Goal: Task Accomplishment & Management: Use online tool/utility

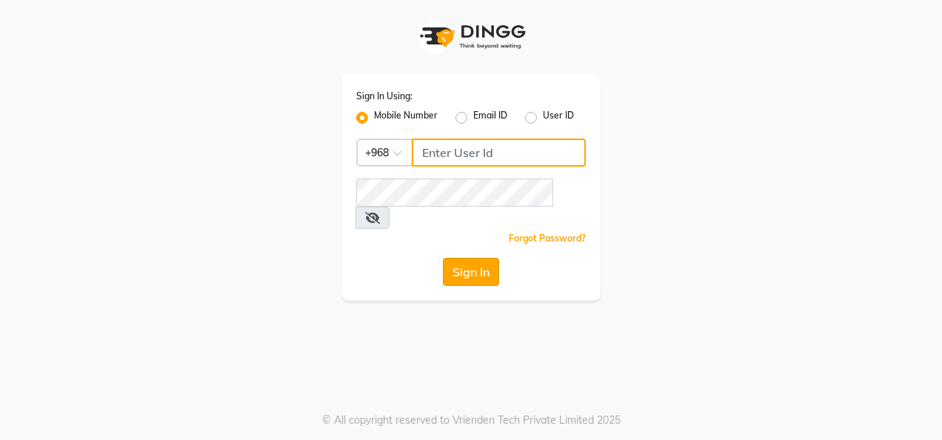
type input "79325124"
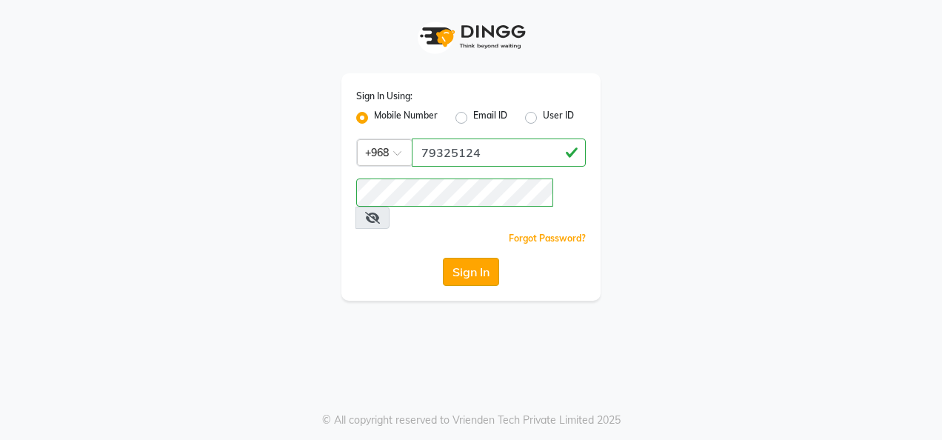
click at [469, 258] on button "Sign In" at bounding box center [471, 272] width 56 height 28
click at [443, 258] on button "Sign In" at bounding box center [471, 272] width 56 height 28
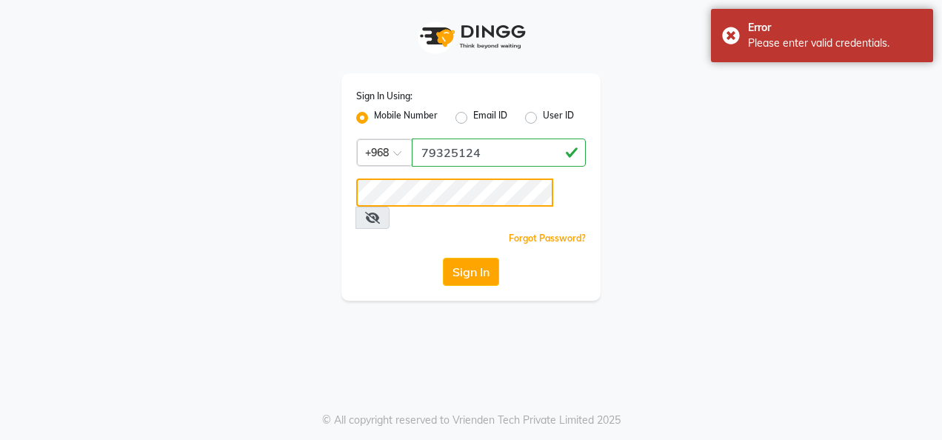
click at [443, 258] on button "Sign In" at bounding box center [471, 272] width 56 height 28
